Goal: Find specific page/section: Find specific page/section

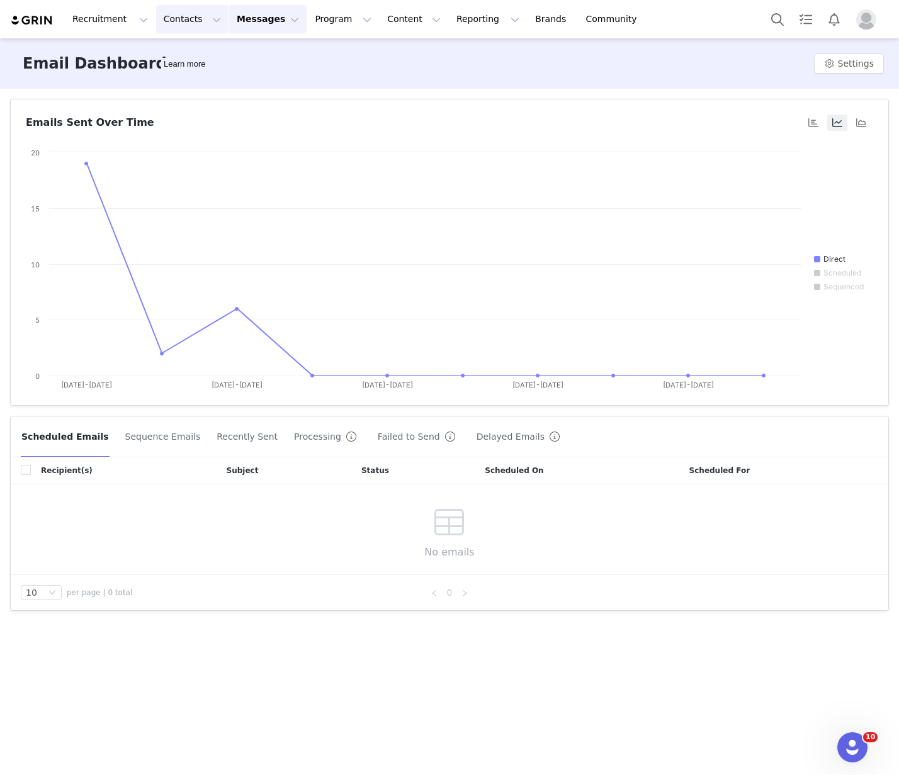
click at [169, 21] on button "Contacts Contacts" at bounding box center [192, 19] width 72 height 28
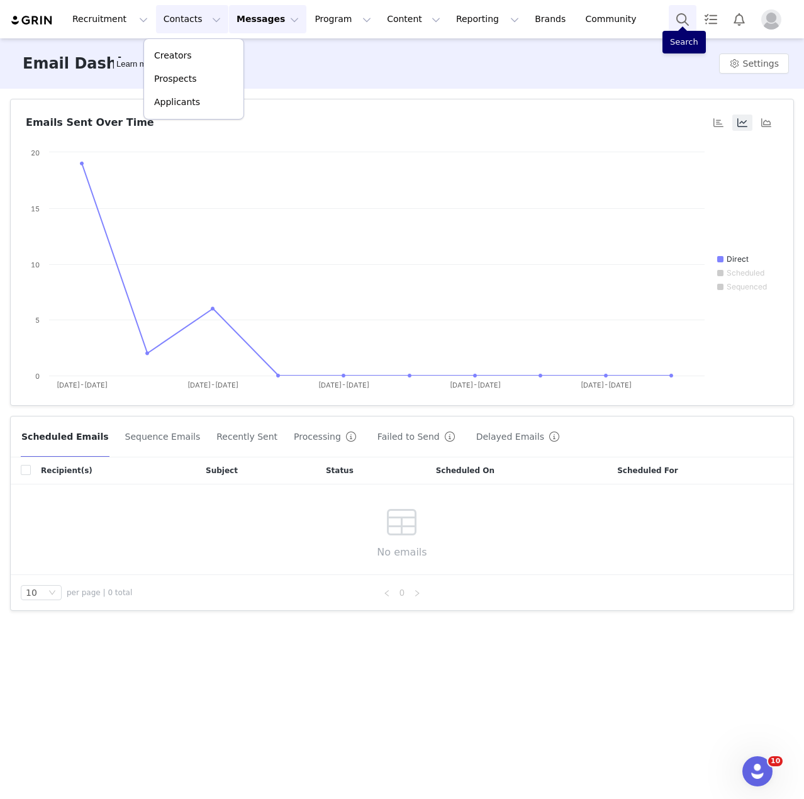
click at [680, 20] on button "Search" at bounding box center [683, 19] width 28 height 28
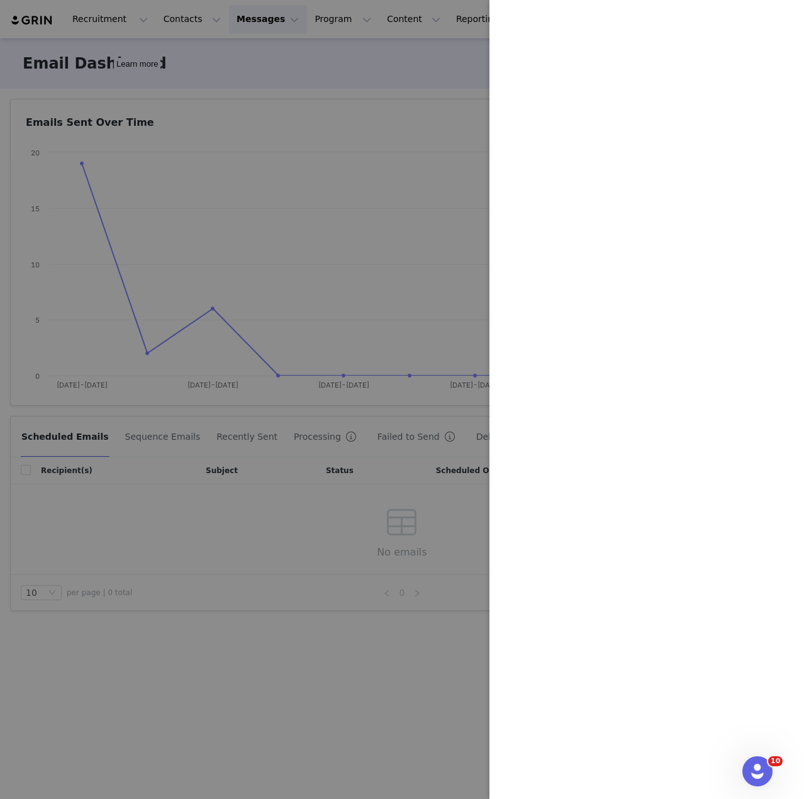
click at [196, 53] on div at bounding box center [402, 399] width 804 height 799
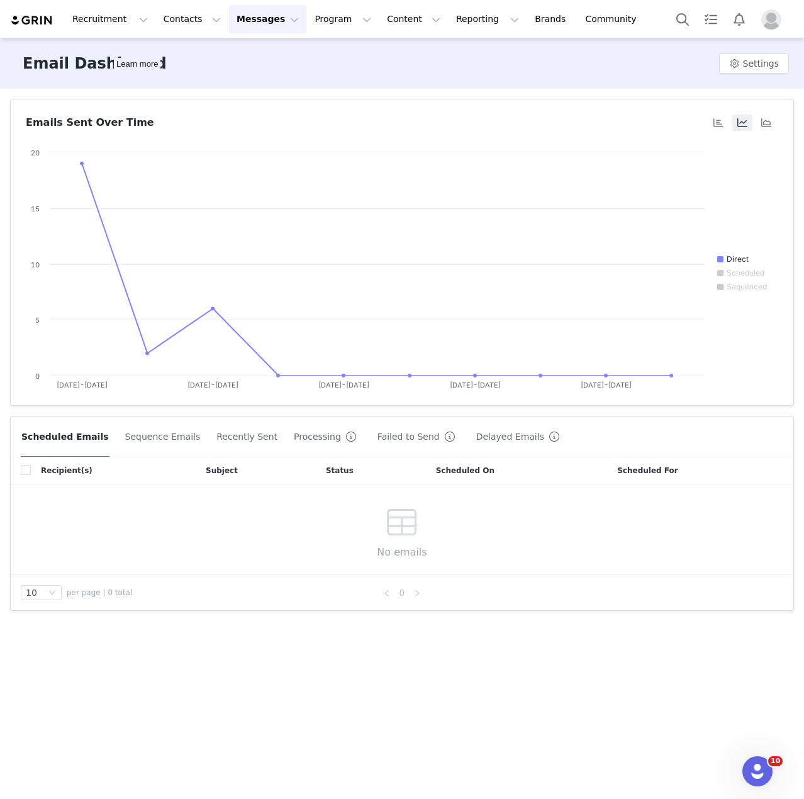
click at [177, 19] on body "Recruitment Recruitment Creator Search Curated Lists Landing Pages Web Extensio…" at bounding box center [402, 399] width 804 height 799
click at [177, 19] on button "Contacts Contacts" at bounding box center [192, 19] width 72 height 28
click at [175, 55] on p "Creators" at bounding box center [173, 55] width 38 height 13
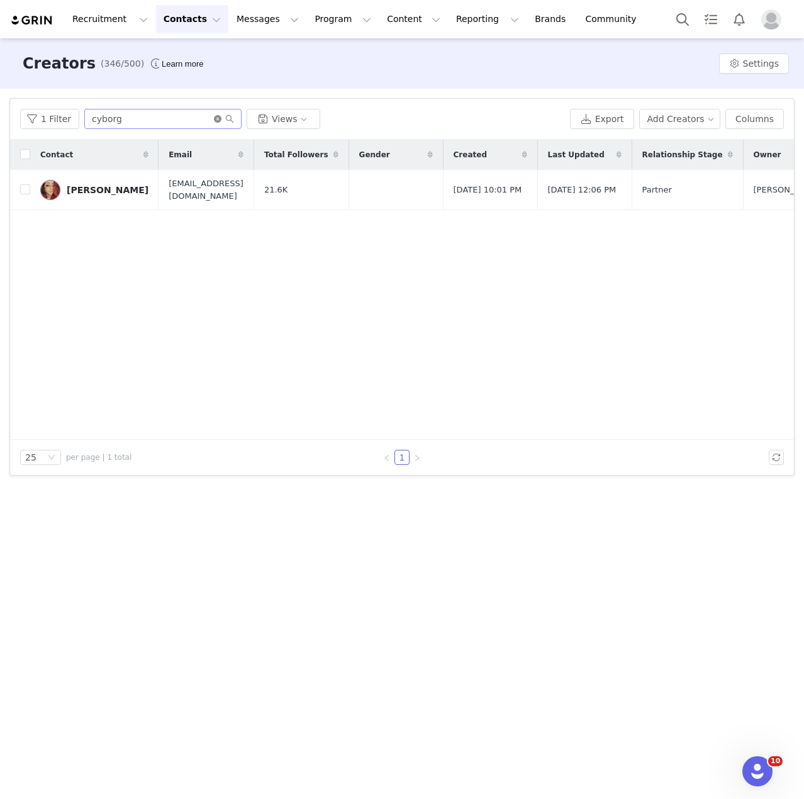
click at [215, 116] on icon "icon: close-circle" at bounding box center [218, 119] width 8 height 8
click at [200, 116] on input "text" at bounding box center [162, 119] width 157 height 20
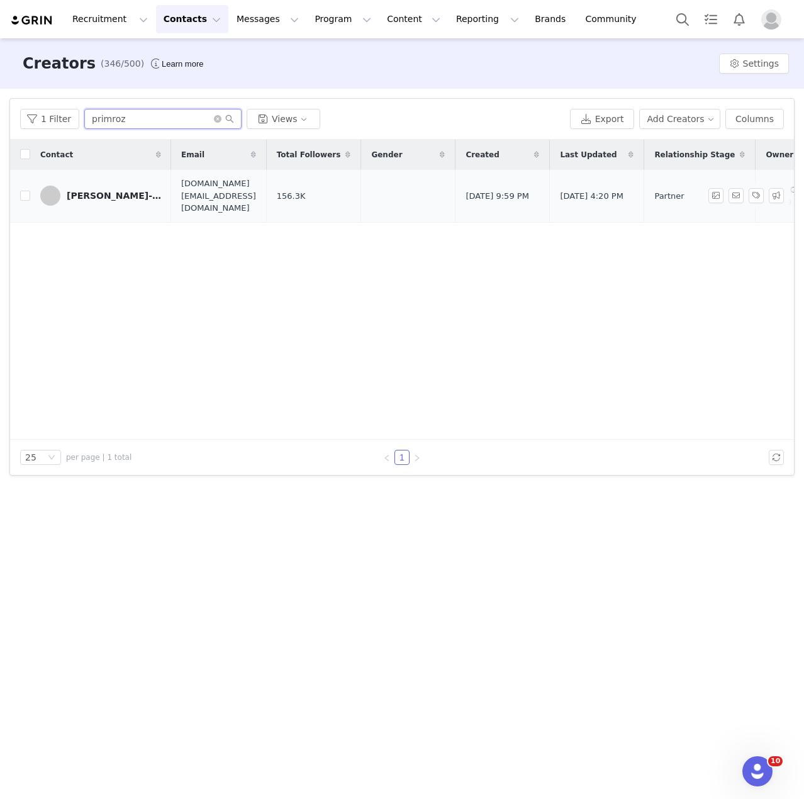
type input "primroz"
click at [119, 191] on div "[PERSON_NAME]-St [PERSON_NAME]" at bounding box center [114, 196] width 94 height 10
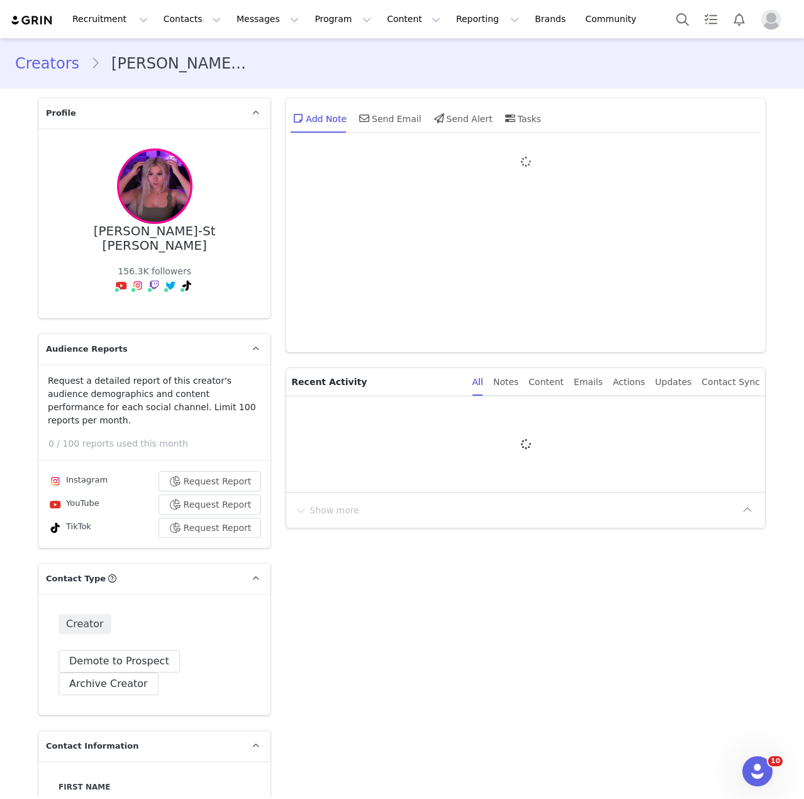
type input "+1 ([GEOGRAPHIC_DATA])"
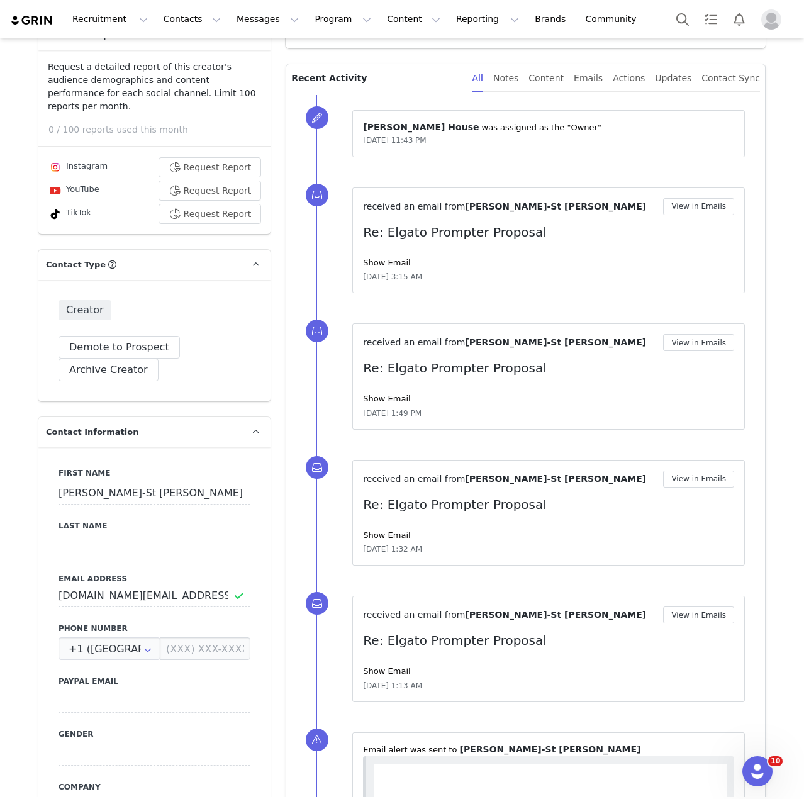
scroll to position [315, 0]
drag, startPoint x: 192, startPoint y: 503, endPoint x: 265, endPoint y: 476, distance: 77.9
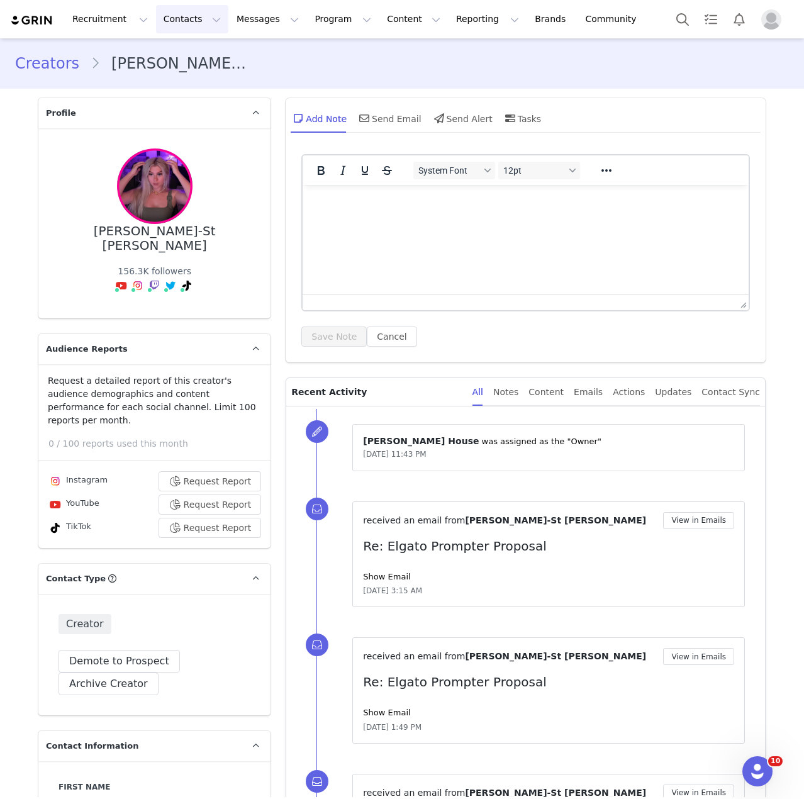
click at [166, 14] on button "Contacts Contacts" at bounding box center [192, 19] width 72 height 28
click at [181, 54] on p "Creators" at bounding box center [173, 55] width 38 height 13
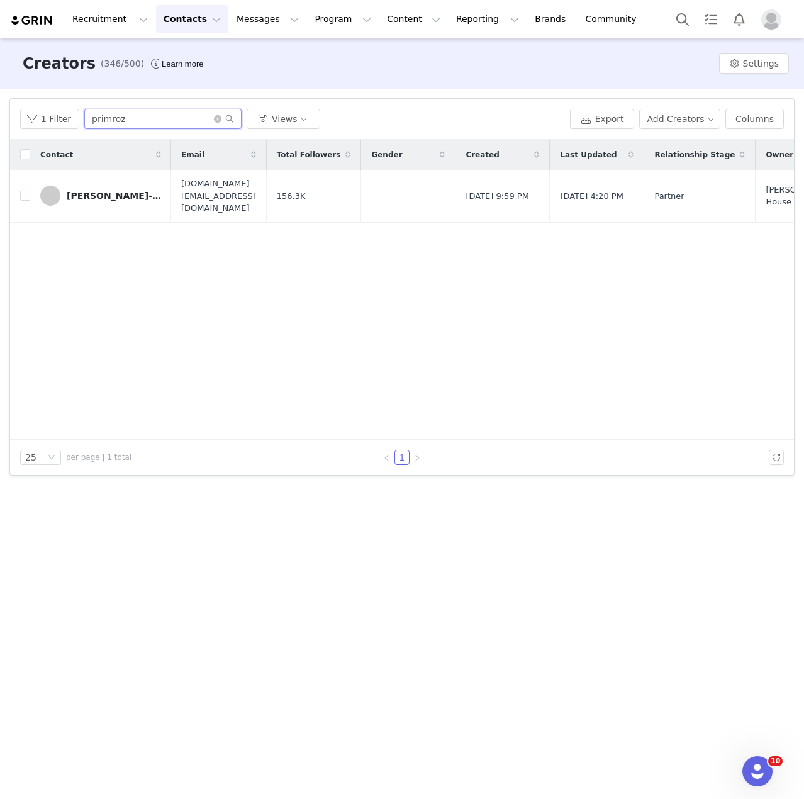
drag, startPoint x: 194, startPoint y: 122, endPoint x: -1, endPoint y: 118, distance: 194.5
click at [0, 118] on html "Recruitment Recruitment Creator Search Curated Lists Landing Pages Web Extensio…" at bounding box center [402, 399] width 804 height 799
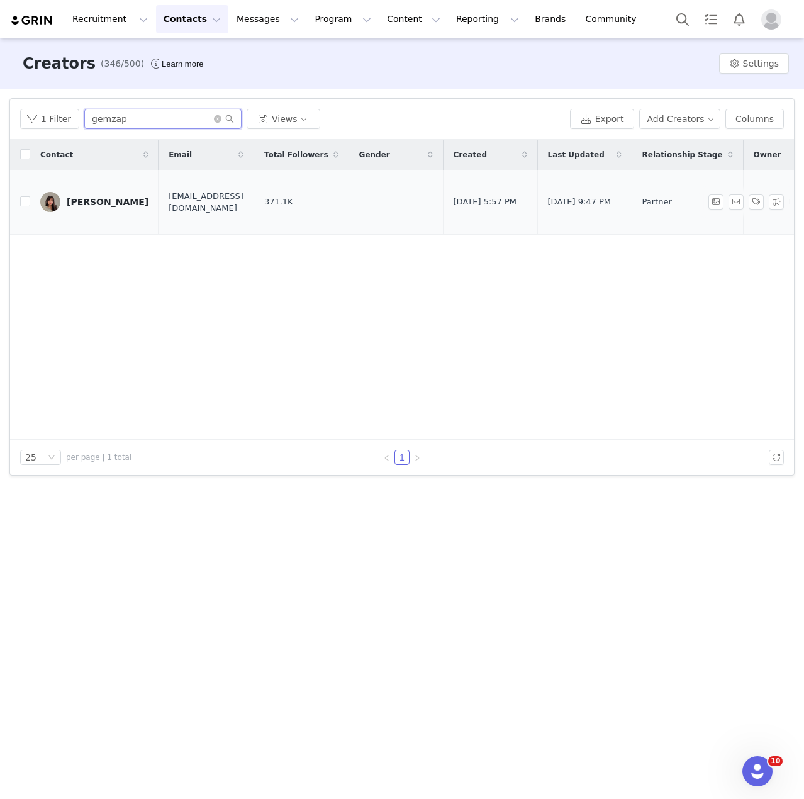
type input "gemzap"
click at [104, 197] on div "[PERSON_NAME]" at bounding box center [108, 202] width 82 height 10
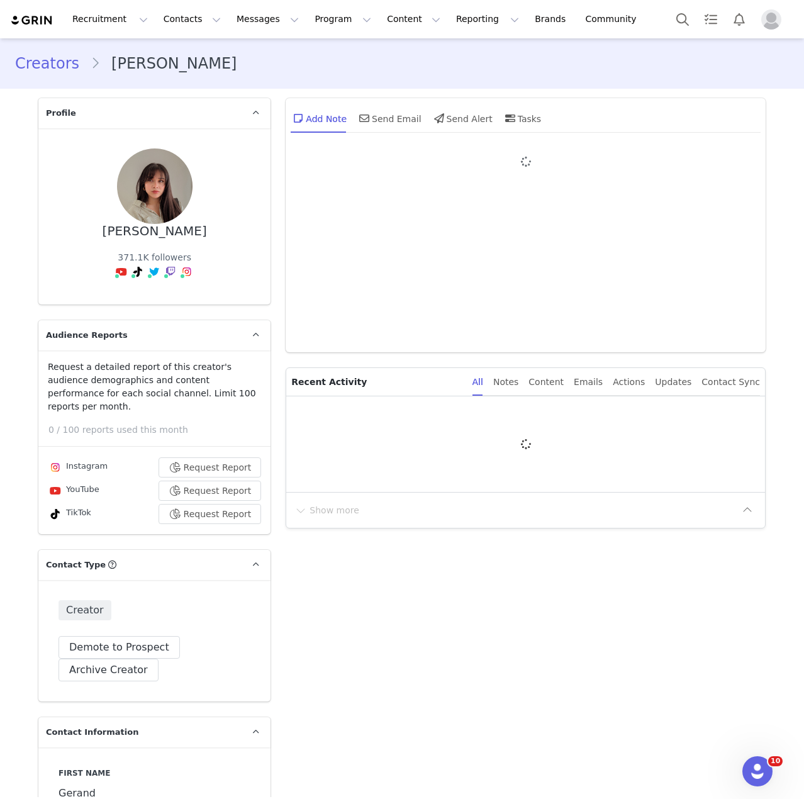
type input "+1 ([GEOGRAPHIC_DATA])"
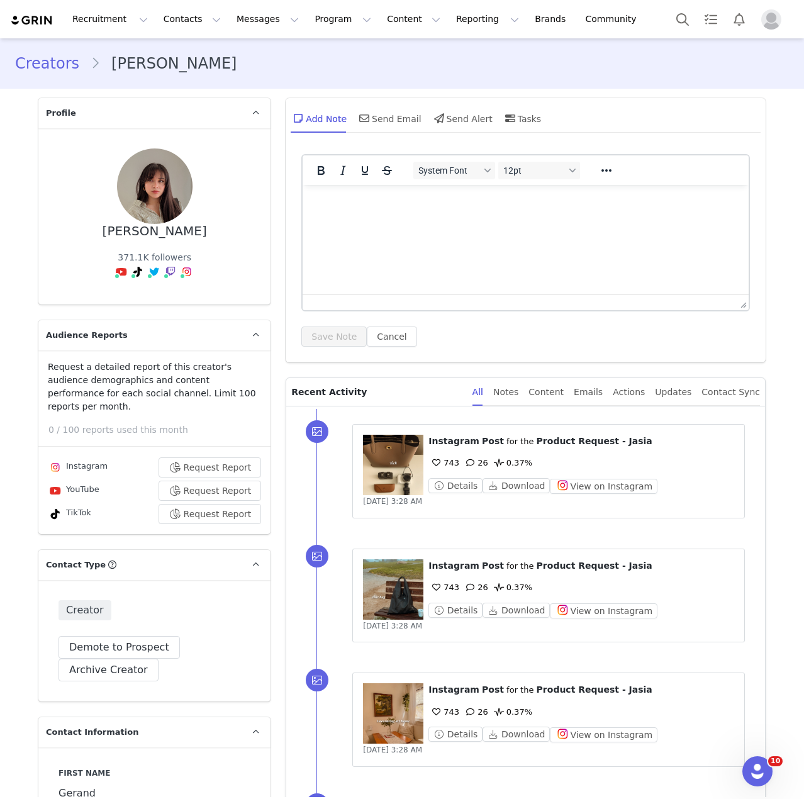
scroll to position [252, 0]
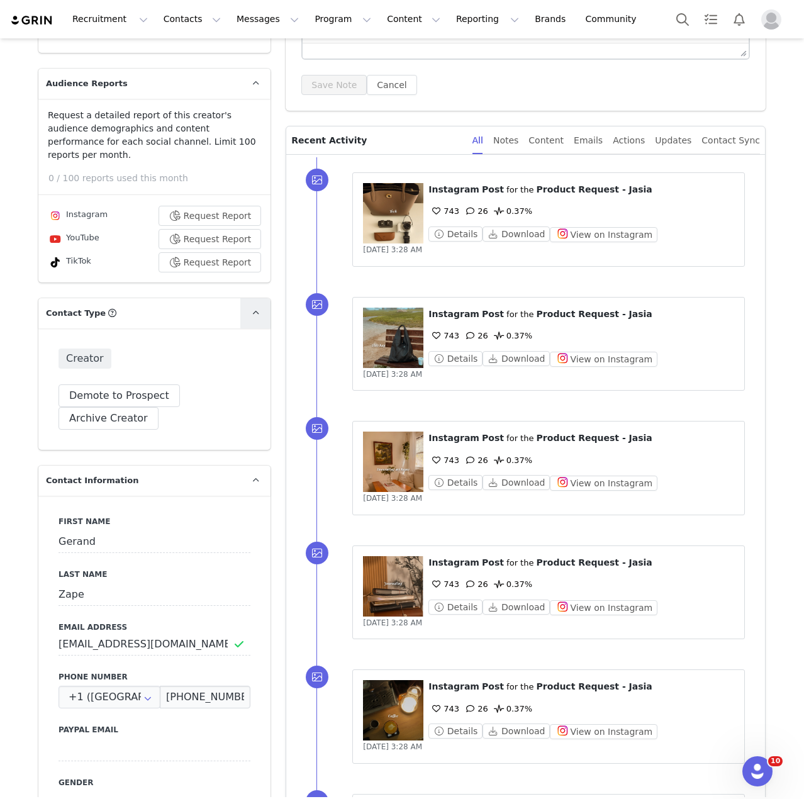
click at [248, 306] on span at bounding box center [255, 313] width 15 height 15
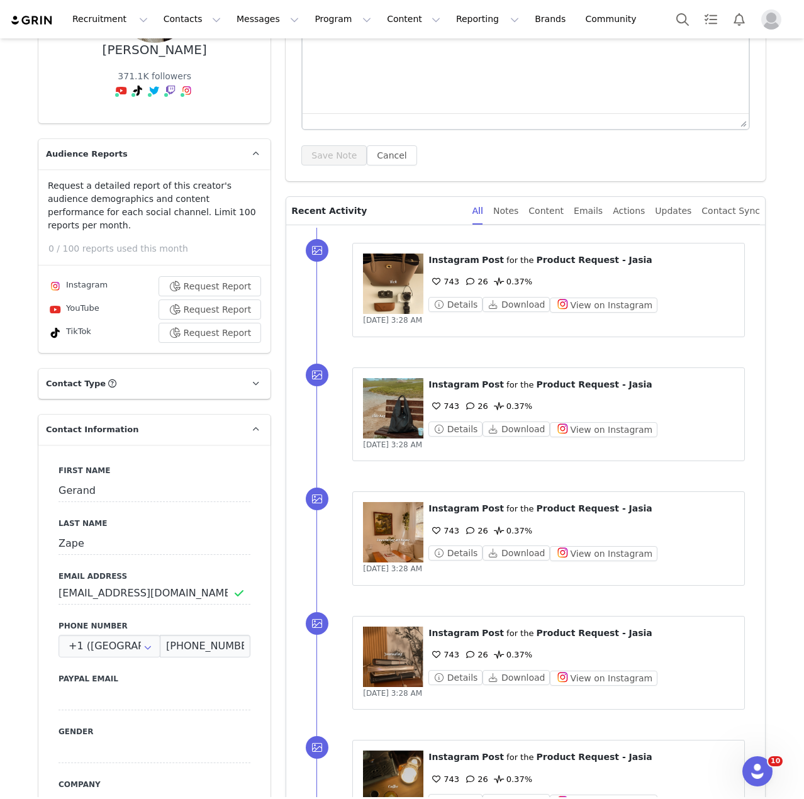
scroll to position [378, 0]
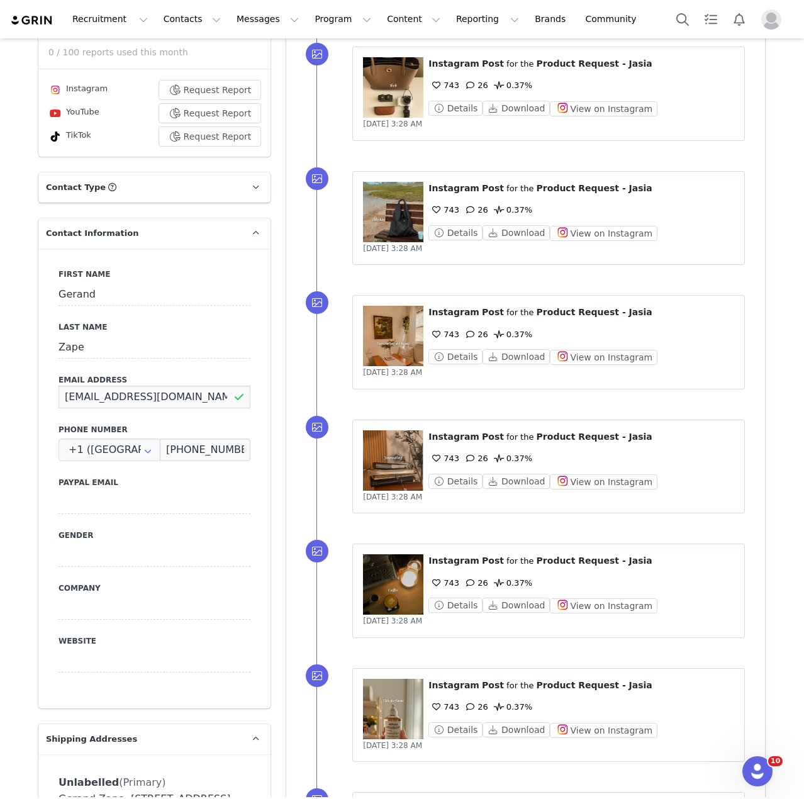
drag, startPoint x: 156, startPoint y: 384, endPoint x: 98, endPoint y: 324, distance: 83.7
click at [0, 352] on html "Recruitment Recruitment Creator Search Curated Lists Landing Pages Web Extensio…" at bounding box center [402, 399] width 804 height 799
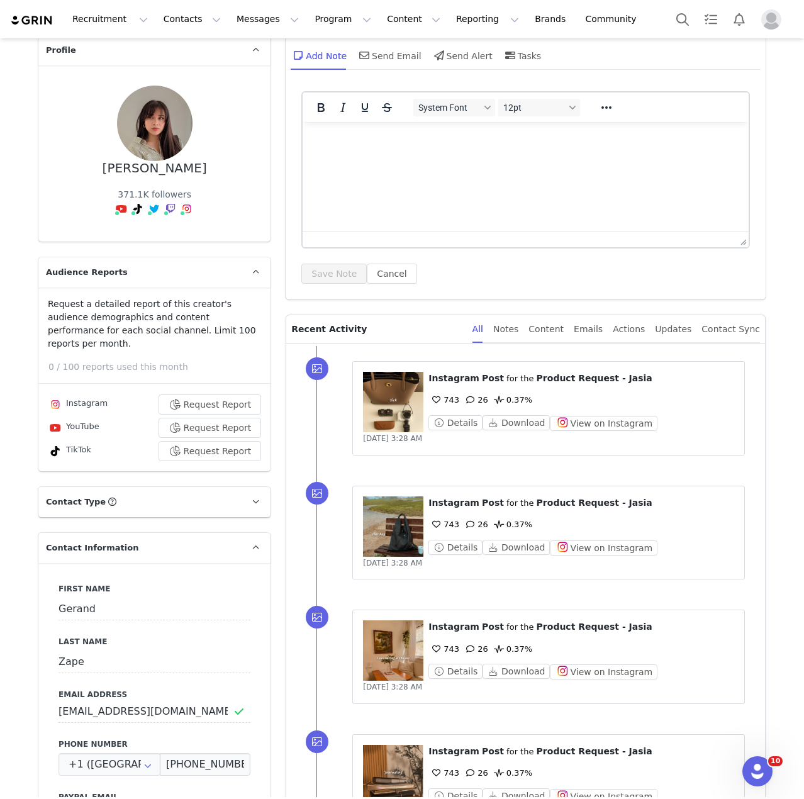
scroll to position [0, 0]
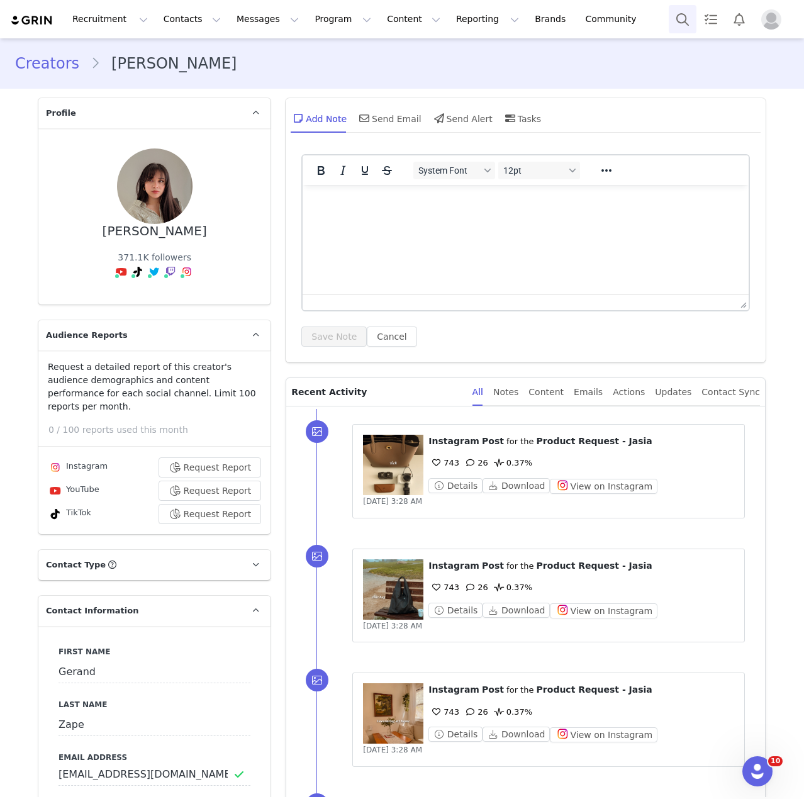
click at [678, 17] on button "Search" at bounding box center [683, 19] width 28 height 28
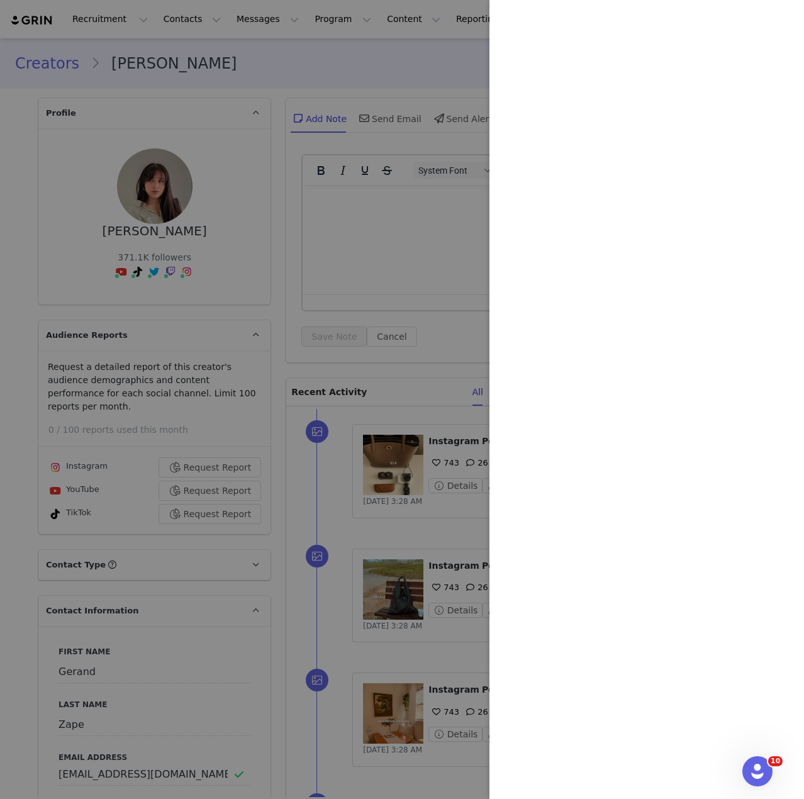
click at [177, 52] on div at bounding box center [402, 399] width 804 height 799
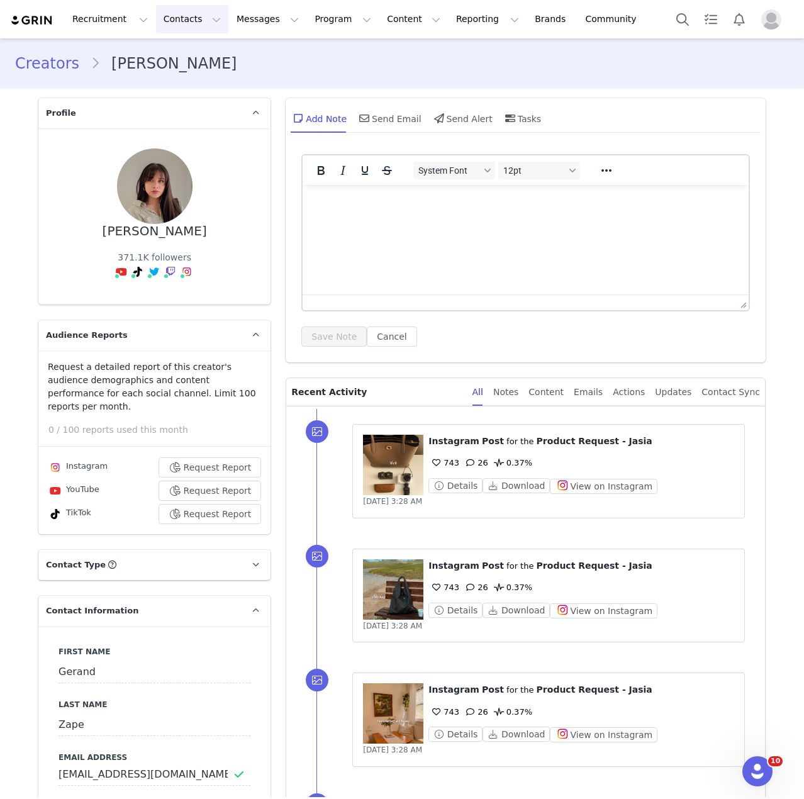
click at [178, 23] on body "Recruitment Recruitment Creator Search Curated Lists Landing Pages Web Extensio…" at bounding box center [402, 399] width 804 height 799
click at [176, 21] on button "Contacts Contacts" at bounding box center [192, 19] width 72 height 28
click at [183, 54] on p "Creators" at bounding box center [173, 55] width 38 height 13
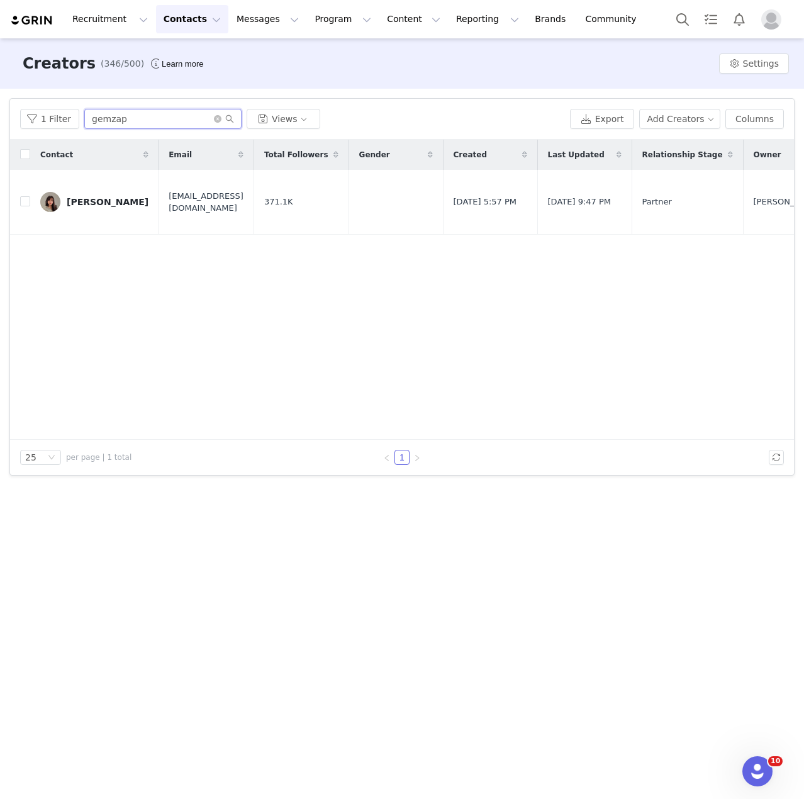
drag, startPoint x: 137, startPoint y: 115, endPoint x: -1, endPoint y: 78, distance: 142.7
click at [0, 78] on html "Recruitment Recruitment Creator Search Curated Lists Landing Pages Web Extensio…" at bounding box center [402, 399] width 804 height 799
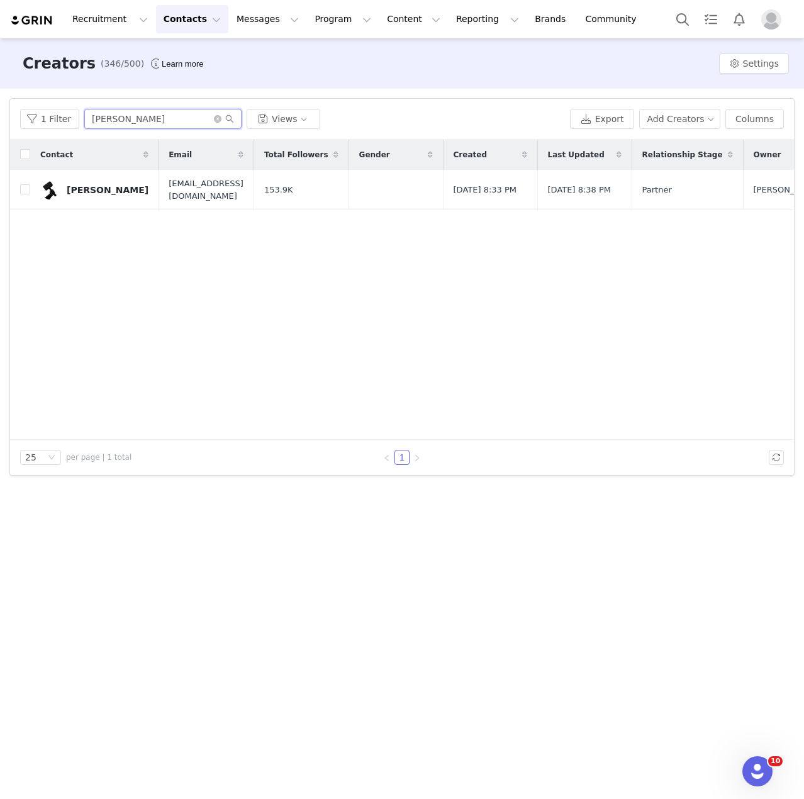
type input "[PERSON_NAME]"
click at [96, 189] on div "[PERSON_NAME]" at bounding box center [108, 190] width 82 height 10
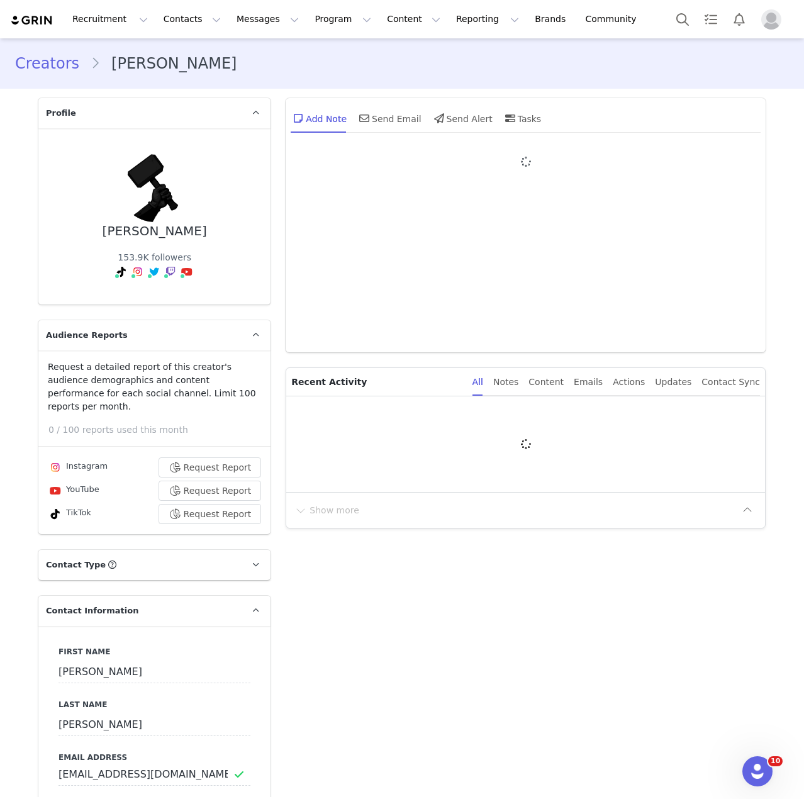
type input "+1 ([GEOGRAPHIC_DATA])"
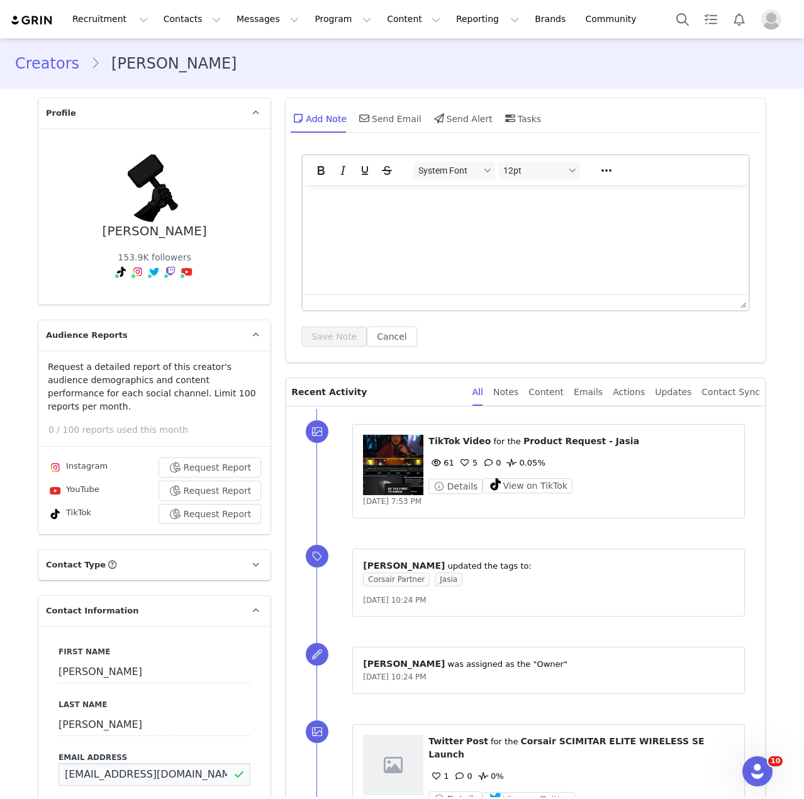
drag, startPoint x: 183, startPoint y: 760, endPoint x: 2, endPoint y: 717, distance: 185.6
click at [0, 719] on html "Recruitment Recruitment Creator Search Curated Lists Landing Pages Web Extensio…" at bounding box center [402, 399] width 804 height 799
drag, startPoint x: 206, startPoint y: 765, endPoint x: 20, endPoint y: 714, distance: 193.6
click at [0, 723] on html "Recruitment Recruitment Creator Search Curated Lists Landing Pages Web Extensio…" at bounding box center [402, 399] width 804 height 799
click at [417, 55] on div "Creators [PERSON_NAME]" at bounding box center [402, 63] width 804 height 43
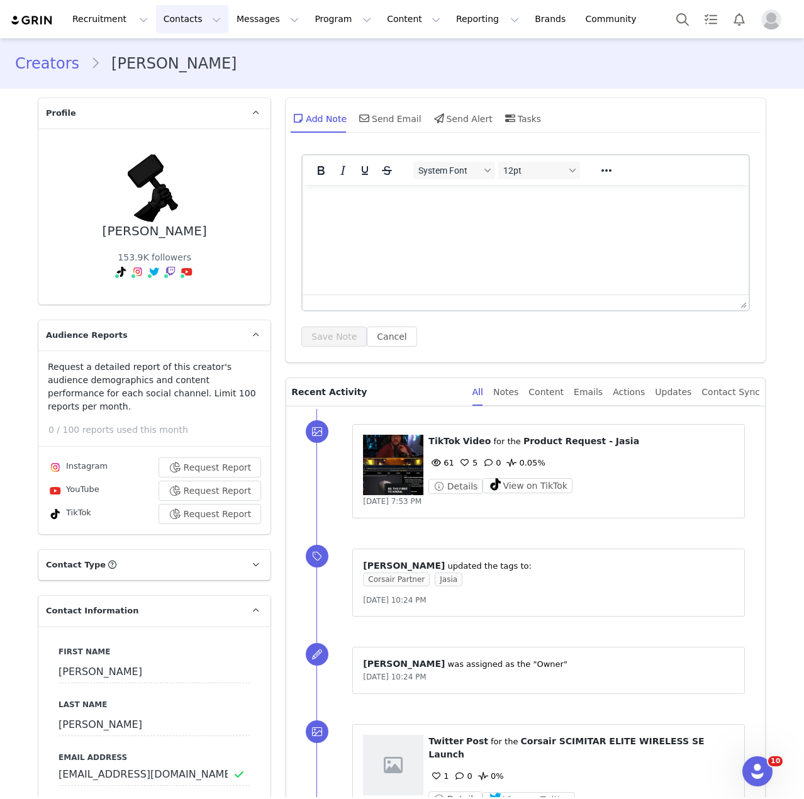
click at [156, 18] on button "Contacts Contacts" at bounding box center [192, 19] width 72 height 28
click at [174, 20] on button "Contacts Contacts" at bounding box center [192, 19] width 72 height 28
click at [181, 54] on p "Creators" at bounding box center [173, 55] width 38 height 13
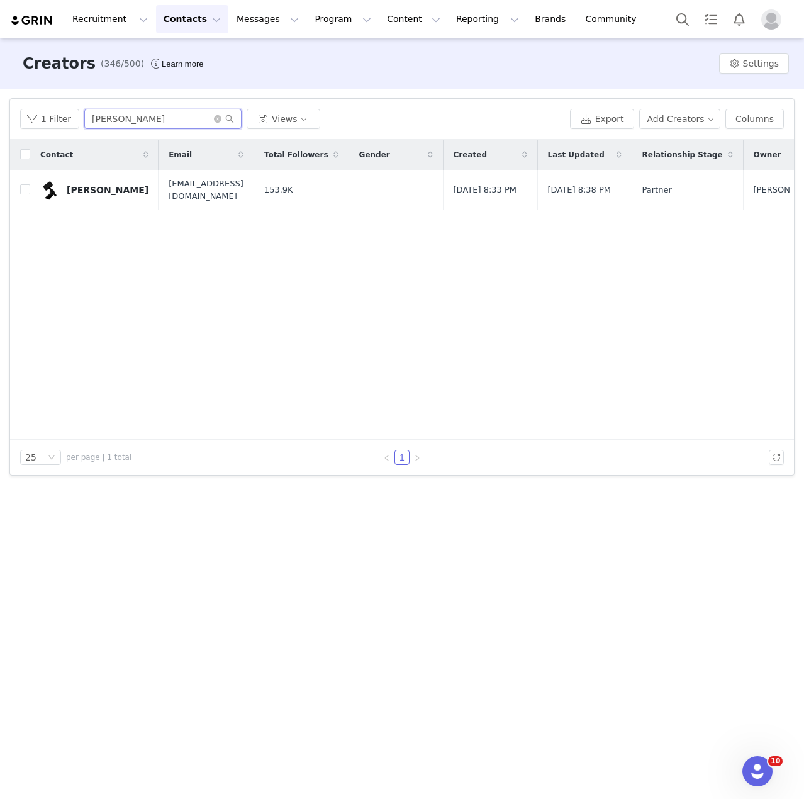
drag, startPoint x: 128, startPoint y: 117, endPoint x: 23, endPoint y: 97, distance: 107.0
click at [23, 97] on div "Filters Filter Logic And Or Archived Select No Owner Select Contact Tag Select …" at bounding box center [402, 287] width 804 height 397
type input "killdoz"
click at [109, 191] on div "[PERSON_NAME]" at bounding box center [108, 190] width 82 height 10
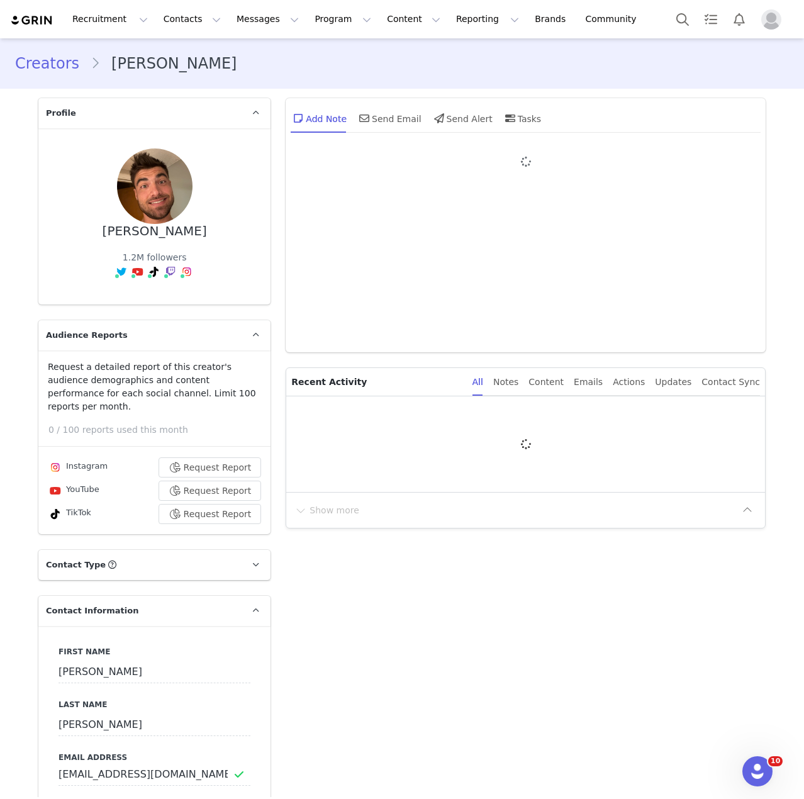
type input "+1 ([GEOGRAPHIC_DATA])"
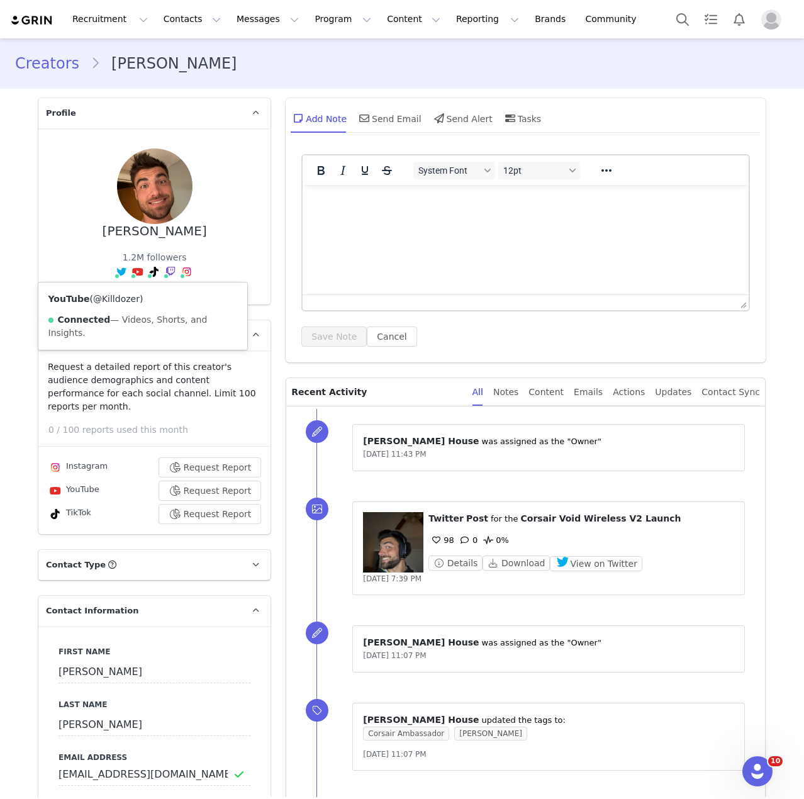
click at [112, 303] on link "@Killdozer" at bounding box center [116, 299] width 47 height 10
